Goal: Find specific page/section: Find specific page/section

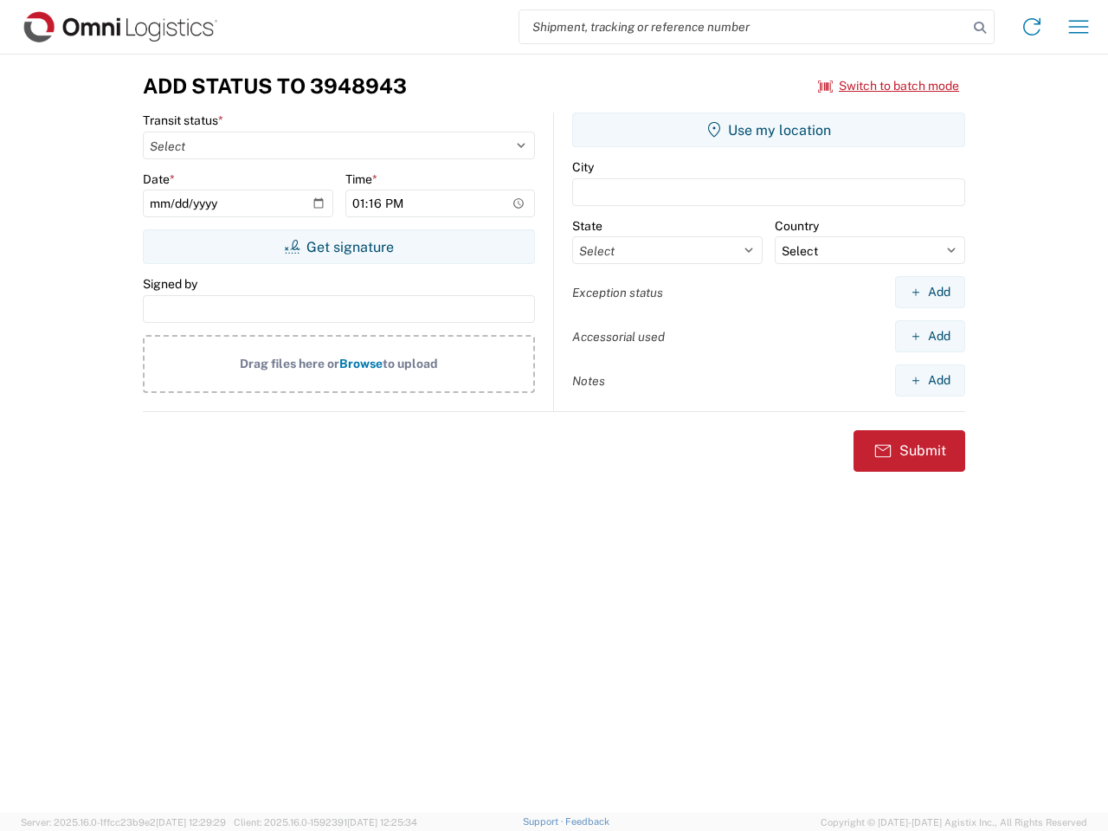
click at [743, 27] on input "search" at bounding box center [743, 26] width 448 height 33
click at [980, 28] on icon at bounding box center [980, 28] width 24 height 24
click at [1032, 27] on icon at bounding box center [1032, 27] width 28 height 28
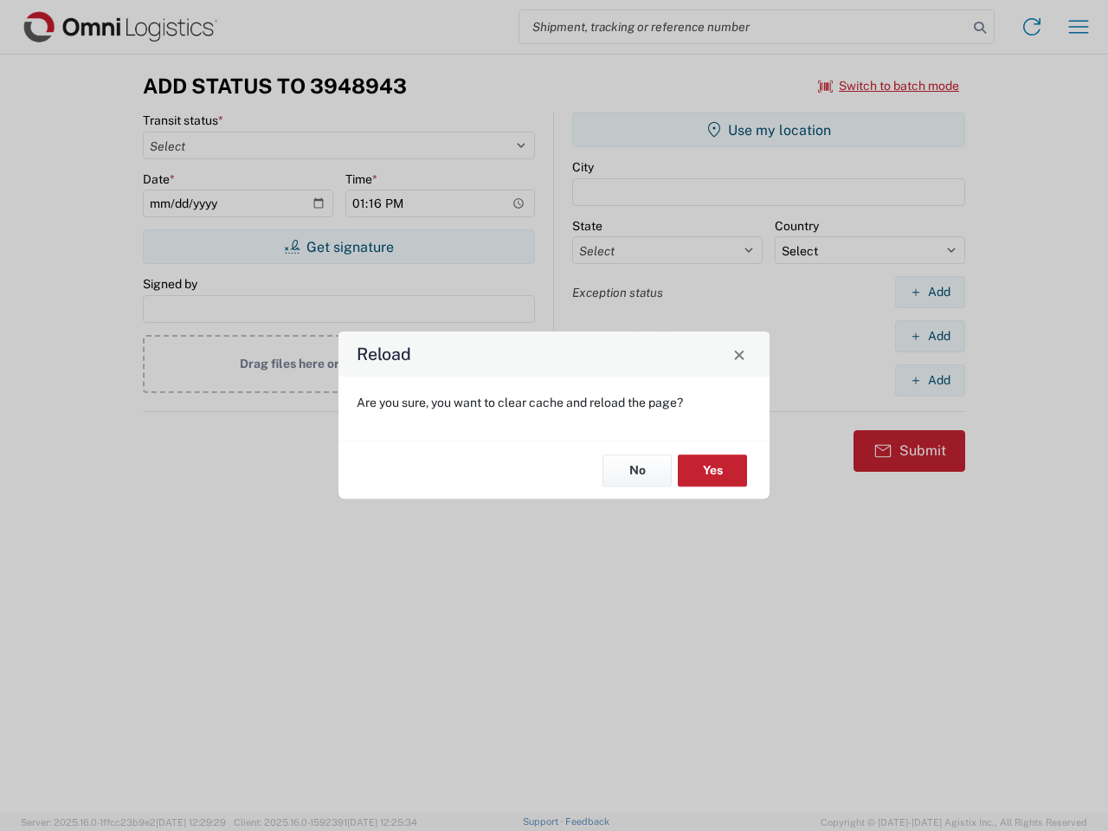
click at [1078, 27] on div "Reload Are you sure, you want to clear cache and reload the page? No Yes" at bounding box center [554, 415] width 1108 height 831
click at [889, 86] on div "Reload Are you sure, you want to clear cache and reload the page? No Yes" at bounding box center [554, 415] width 1108 height 831
click at [338, 247] on div "Reload Are you sure, you want to clear cache and reload the page? No Yes" at bounding box center [554, 415] width 1108 height 831
click at [768, 130] on div "Reload Are you sure, you want to clear cache and reload the page? No Yes" at bounding box center [554, 415] width 1108 height 831
click at [929, 292] on div "Reload Are you sure, you want to clear cache and reload the page? No Yes" at bounding box center [554, 415] width 1108 height 831
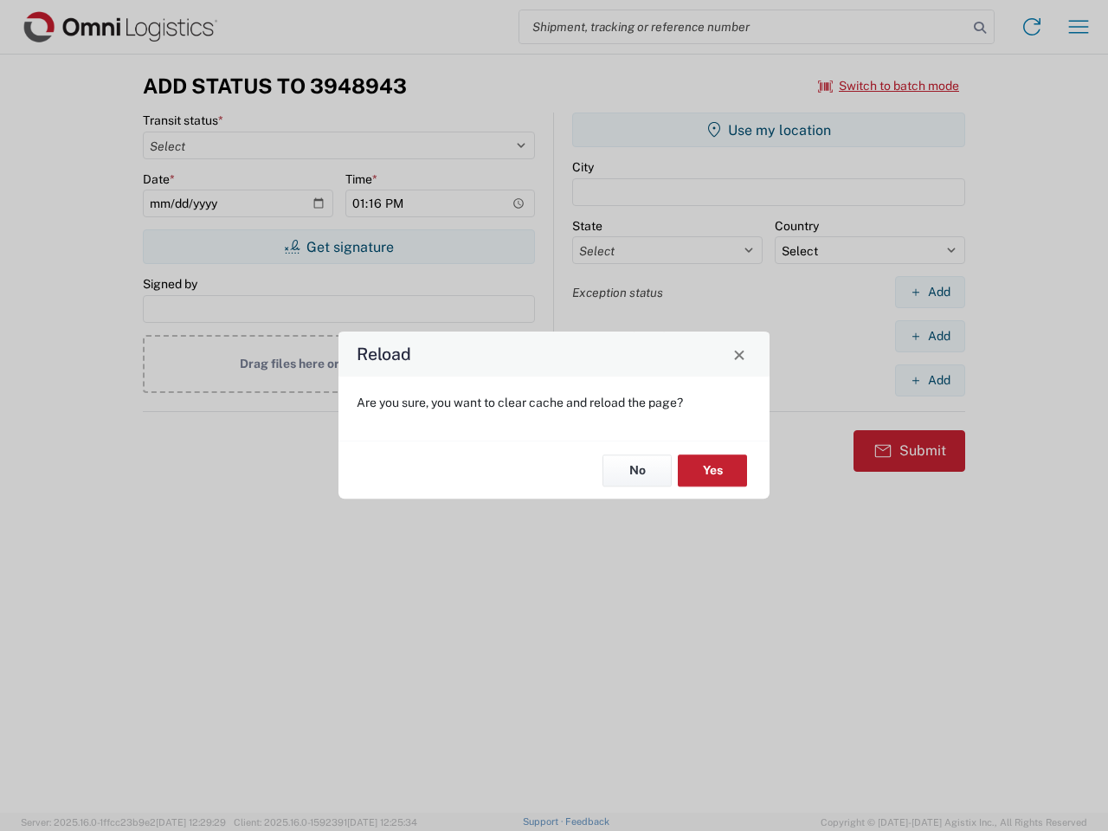
click at [929, 336] on div "Reload Are you sure, you want to clear cache and reload the page? No Yes" at bounding box center [554, 415] width 1108 height 831
click at [929, 380] on div "Reload Are you sure, you want to clear cache and reload the page? No Yes" at bounding box center [554, 415] width 1108 height 831
